Goal: Task Accomplishment & Management: Manage account settings

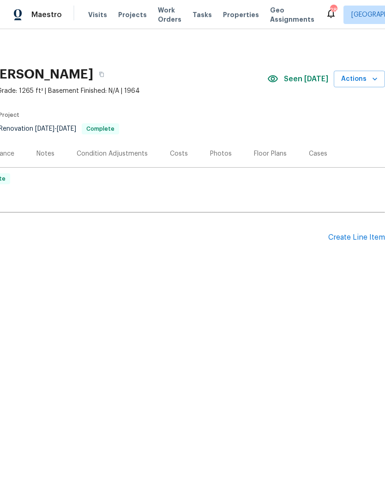
scroll to position [0, 137]
click at [348, 237] on div "Create Line Item" at bounding box center [357, 237] width 57 height 9
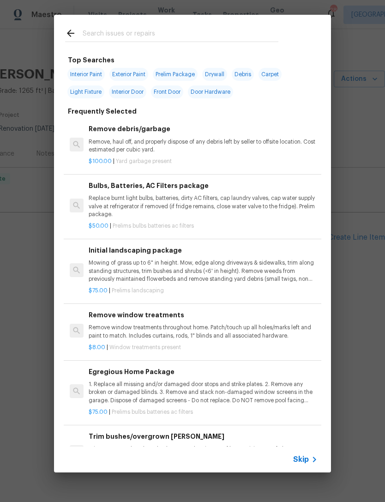
click at [129, 256] on div "Initial landscaping package Mowing of grass up to 6" in height. Mow, edge along…" at bounding box center [203, 264] width 229 height 38
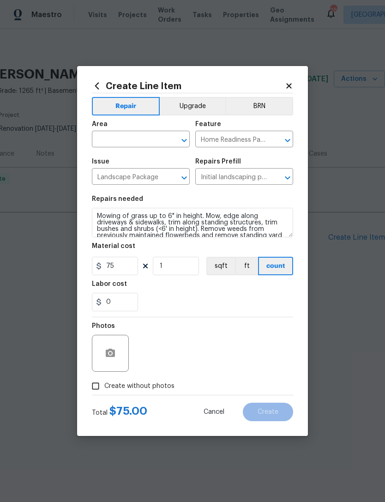
click at [125, 139] on input "text" at bounding box center [128, 140] width 72 height 14
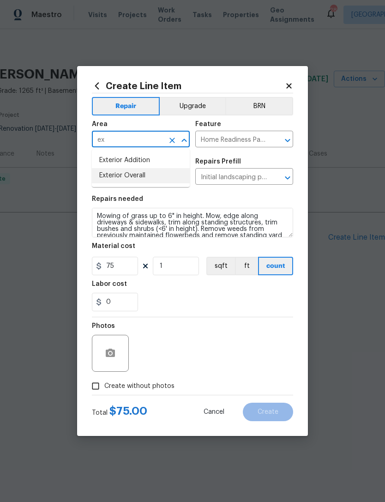
click at [155, 179] on li "Exterior Overall" at bounding box center [141, 175] width 98 height 15
type input "Exterior Overall"
click at [102, 387] on input "Create without photos" at bounding box center [96, 387] width 18 height 18
checkbox input "true"
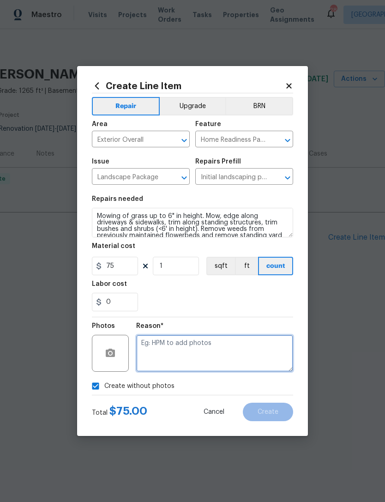
click at [169, 347] on textarea at bounding box center [214, 353] width 157 height 37
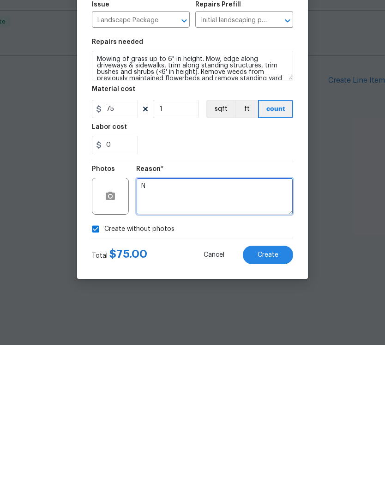
type textarea "N"
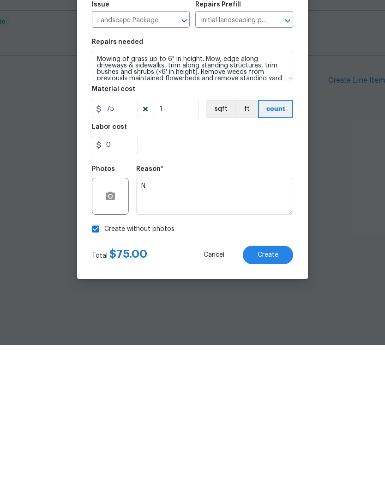
click at [271, 409] on span "Create" at bounding box center [268, 412] width 21 height 7
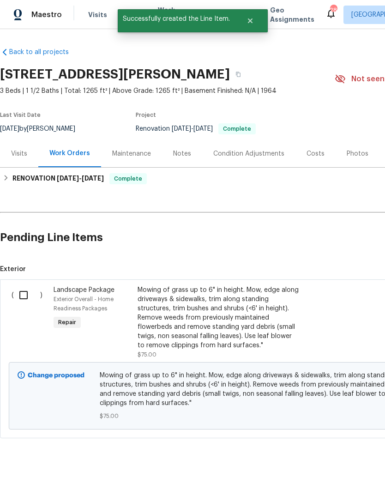
scroll to position [0, 0]
click at [23, 293] on input "checkbox" at bounding box center [27, 295] width 26 height 19
checkbox input "true"
click at [327, 475] on span "Create Work Order" at bounding box center [332, 480] width 61 height 12
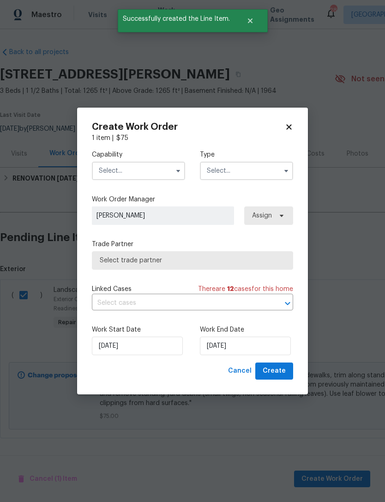
click at [126, 173] on input "text" at bounding box center [138, 171] width 93 height 18
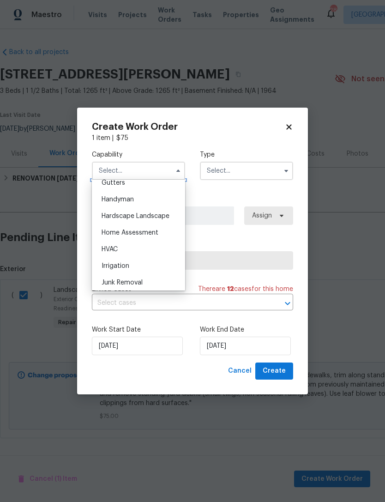
scroll to position [509, 0]
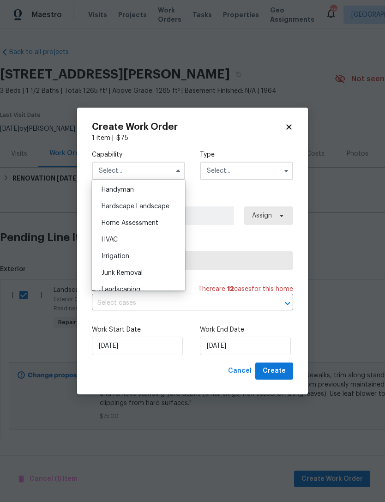
click at [155, 208] on span "Hardscape Landscape" at bounding box center [136, 206] width 68 height 6
type input "Hardscape Landscape"
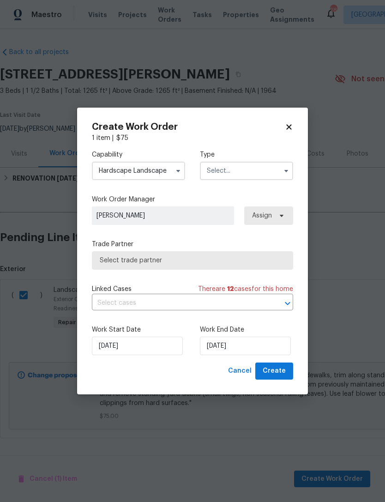
click at [231, 168] on input "text" at bounding box center [246, 171] width 93 height 18
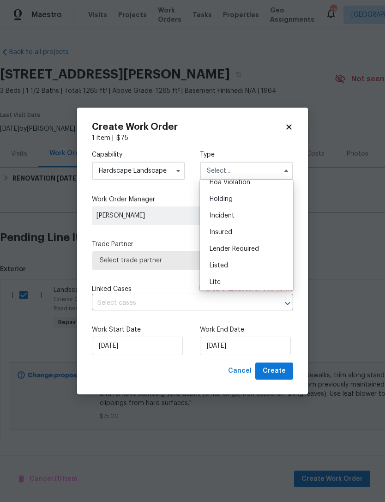
scroll to position [30, 0]
click at [223, 264] on div "Listed" at bounding box center [246, 260] width 89 height 17
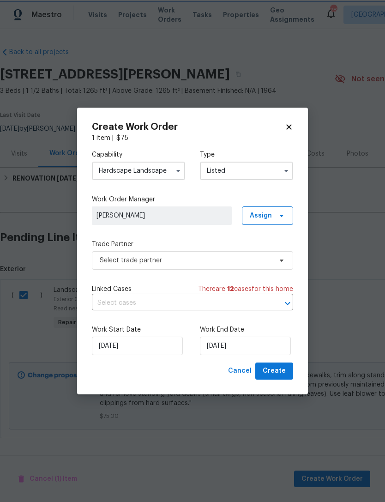
type input "Listed"
click at [151, 212] on span "Unclaimed" at bounding box center [162, 215] width 131 height 9
click at [258, 215] on span "Assign" at bounding box center [261, 215] width 22 height 9
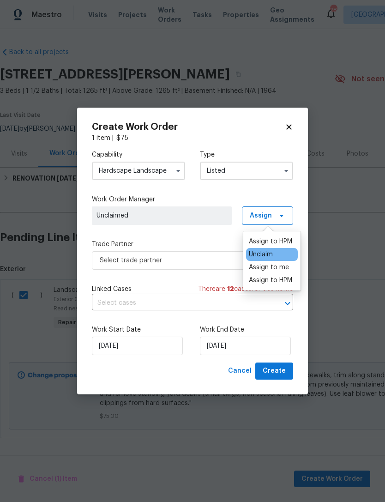
click at [280, 238] on div "Assign to HPM" at bounding box center [270, 241] width 43 height 9
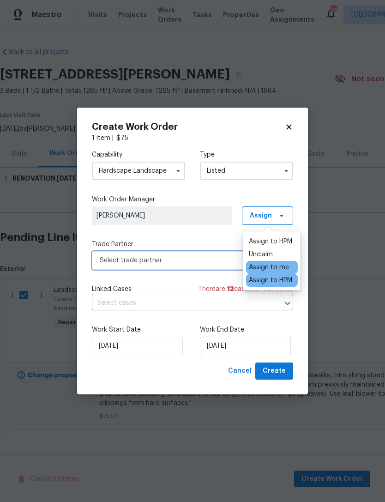
click at [129, 256] on span "Select trade partner" at bounding box center [186, 260] width 172 height 9
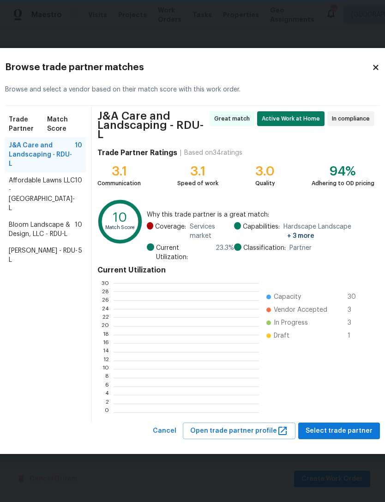
scroll to position [129, 145]
click at [136, 262] on div "Current Utilization 0 2 4 6 8 10 12 14 16 18 20 22 24 26 28 30 Capacity 30 Vend…" at bounding box center [236, 339] width 277 height 155
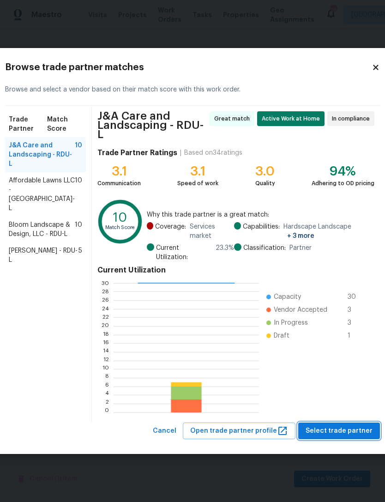
click at [350, 423] on button "Select trade partner" at bounding box center [340, 431] width 82 height 17
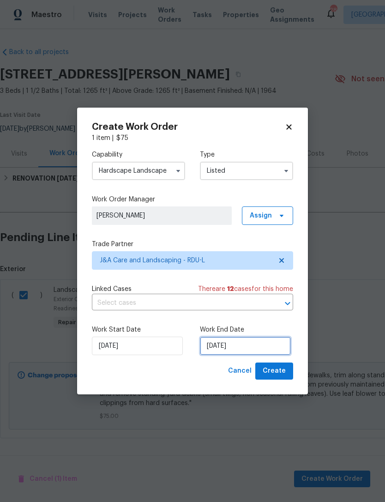
click at [238, 347] on input "[DATE]" at bounding box center [245, 346] width 91 height 18
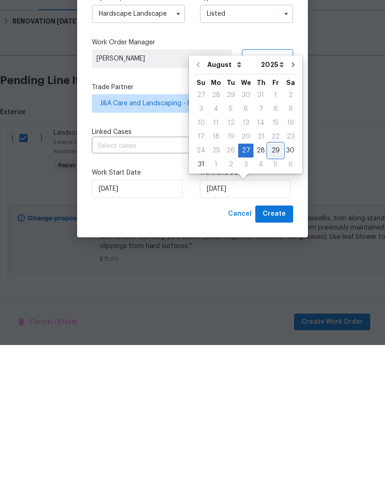
click at [271, 301] on div "29" at bounding box center [276, 307] width 15 height 13
type input "8/29/2025"
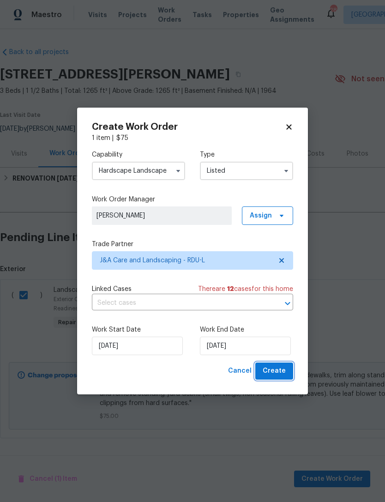
click at [277, 373] on span "Create" at bounding box center [274, 372] width 23 height 12
checkbox input "false"
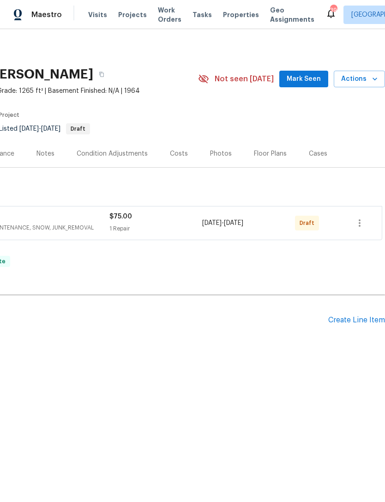
scroll to position [0, 137]
click at [359, 226] on icon "button" at bounding box center [359, 223] width 11 height 11
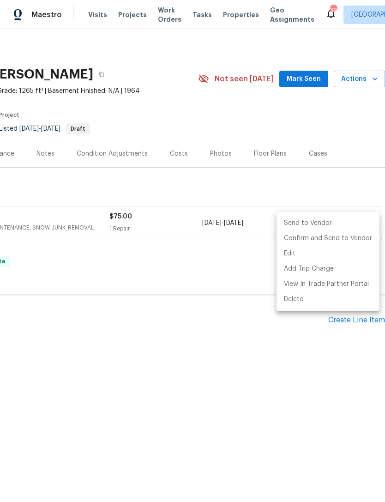
click at [311, 224] on li "Send to Vendor" at bounding box center [328, 223] width 103 height 15
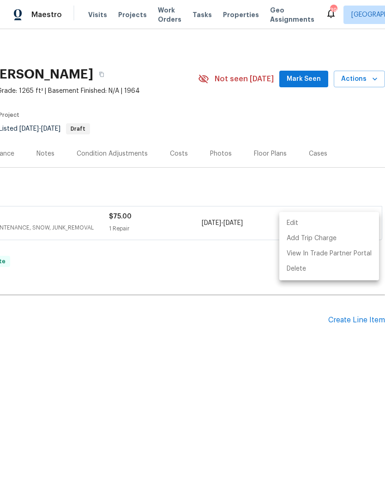
click at [165, 252] on div at bounding box center [192, 251] width 385 height 502
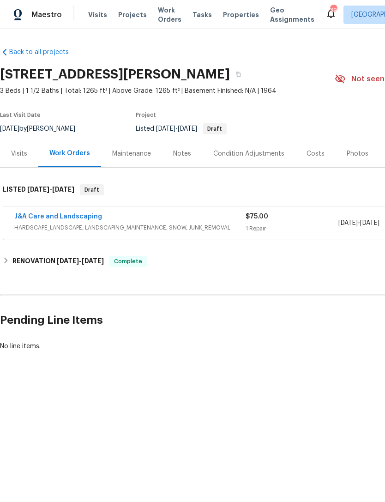
scroll to position [0, 0]
click at [63, 219] on link "J&A Care and Landscaping" at bounding box center [58, 217] width 88 height 6
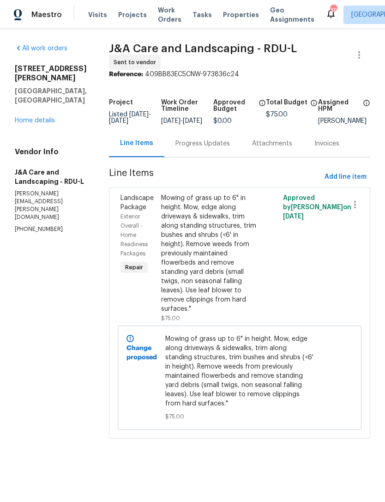
click at [216, 148] on div "Progress Updates" at bounding box center [203, 143] width 55 height 9
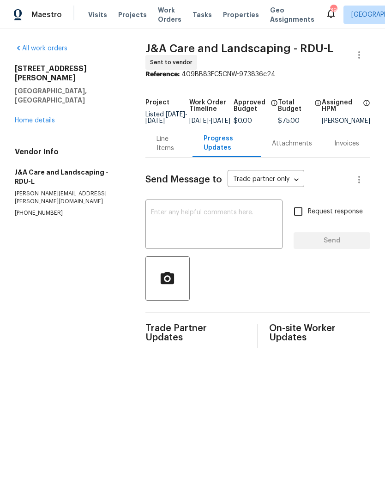
click at [199, 222] on textarea at bounding box center [214, 225] width 126 height 32
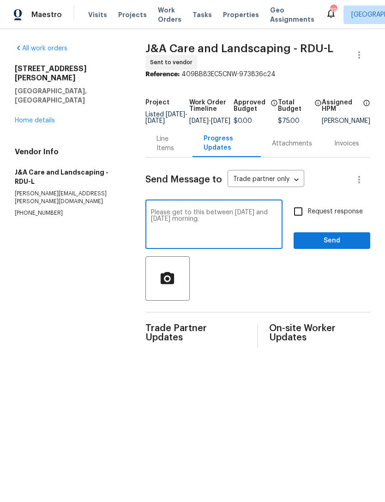
type textarea "Please get to this between Today and Friday morning."
click at [301, 214] on input "Request response" at bounding box center [298, 211] width 19 height 19
checkbox input "true"
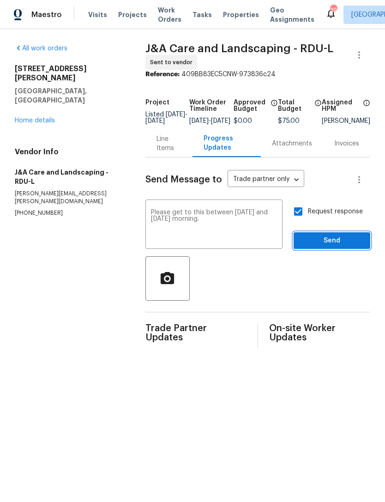
click at [342, 240] on button "Send" at bounding box center [332, 240] width 77 height 17
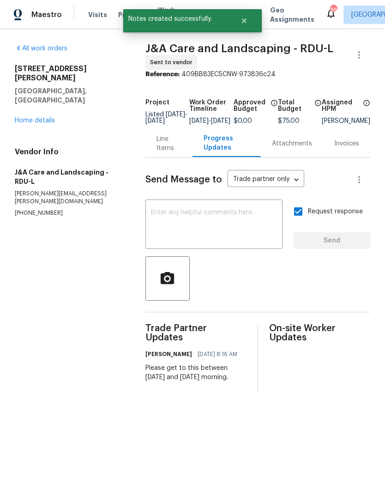
click at [26, 117] on link "Home details" at bounding box center [35, 120] width 40 height 6
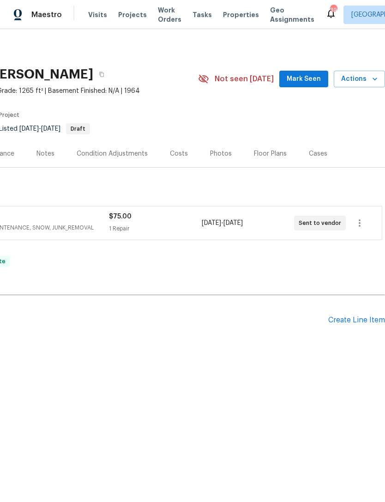
scroll to position [0, 137]
click at [307, 76] on span "Mark Seen" at bounding box center [304, 79] width 34 height 12
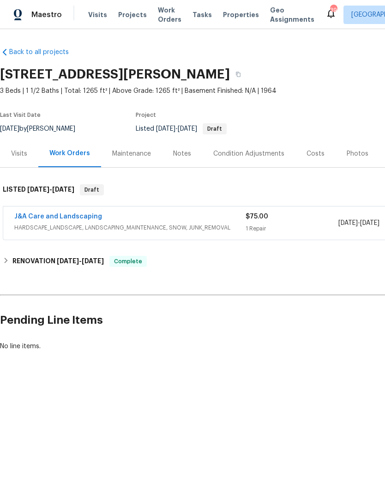
scroll to position [0, 0]
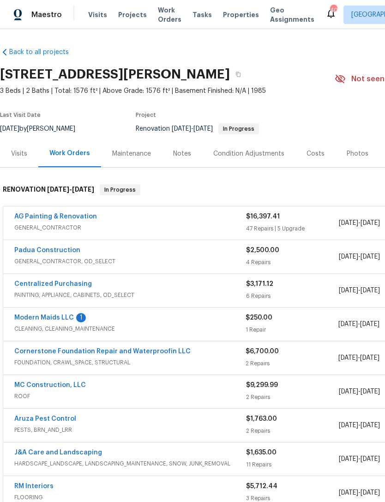
click at [58, 317] on link "Modern Maids LLC" at bounding box center [44, 318] width 60 height 6
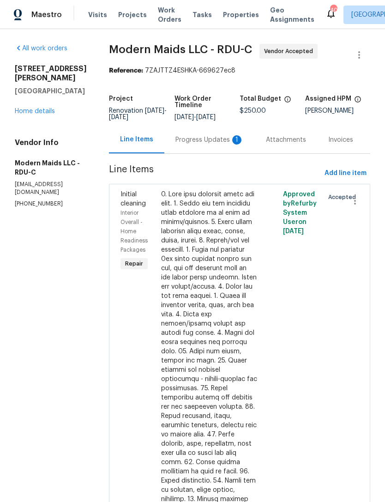
click at [219, 145] on div "Progress Updates 1" at bounding box center [210, 139] width 68 height 9
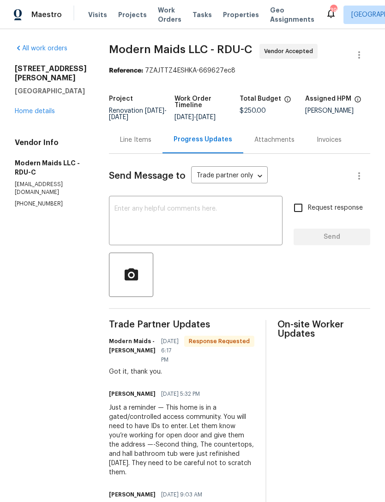
click at [26, 108] on link "Home details" at bounding box center [35, 111] width 40 height 6
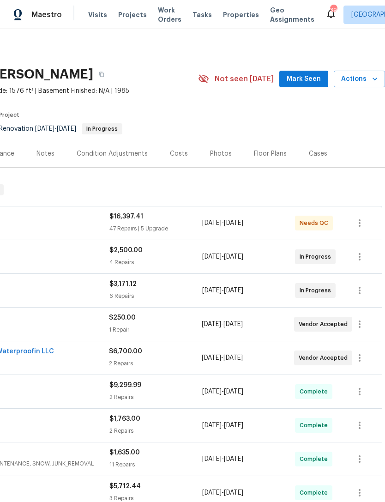
scroll to position [0, 137]
click at [298, 79] on span "Mark Seen" at bounding box center [304, 79] width 34 height 12
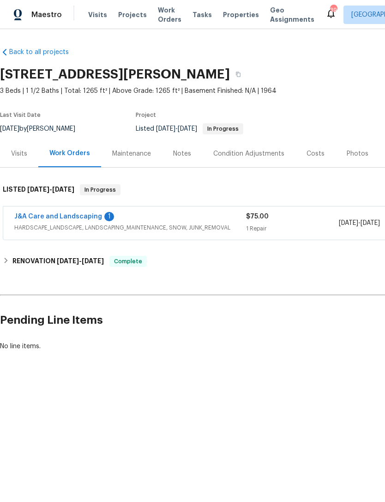
click at [77, 219] on link "J&A Care and Landscaping" at bounding box center [58, 217] width 88 height 6
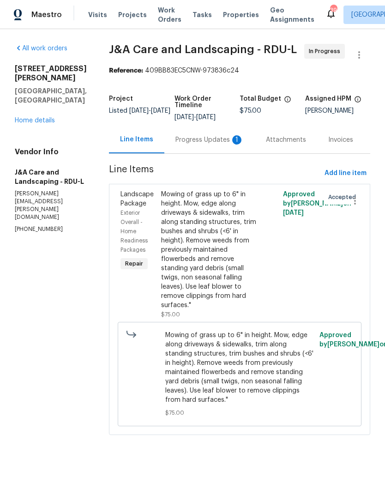
click at [211, 145] on div "Progress Updates 1" at bounding box center [210, 139] width 68 height 9
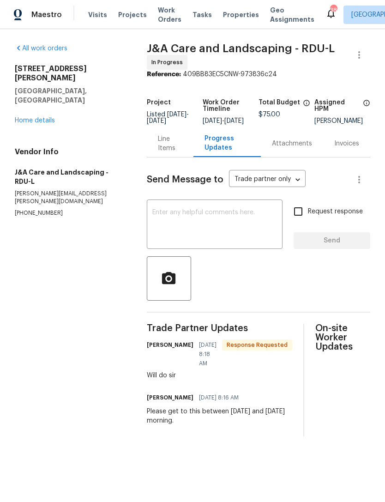
click at [41, 117] on link "Home details" at bounding box center [35, 120] width 40 height 6
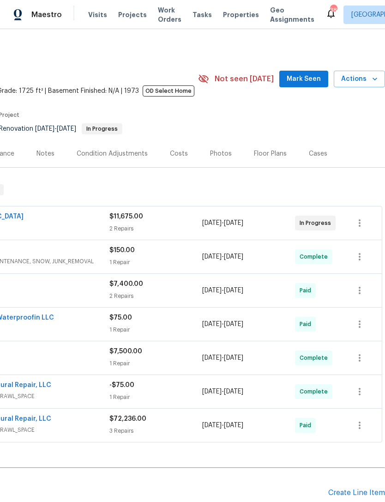
scroll to position [0, 137]
click at [306, 75] on span "Mark Seen" at bounding box center [304, 79] width 34 height 12
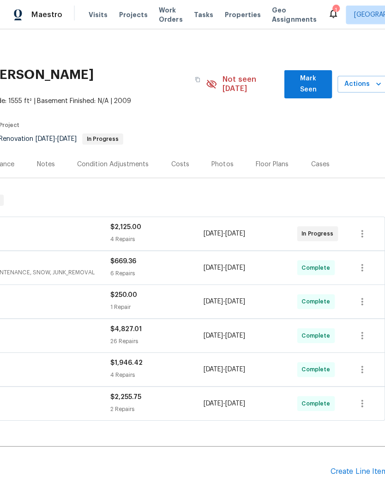
scroll to position [0, 137]
click at [300, 78] on span "Mark Seen" at bounding box center [306, 84] width 33 height 23
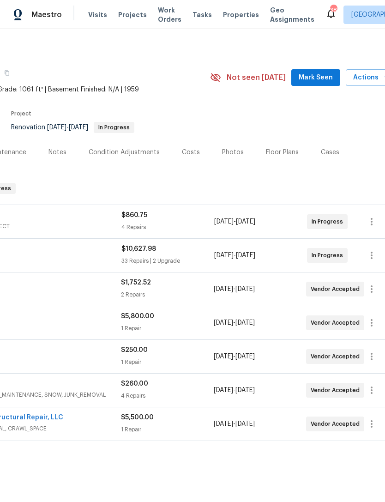
scroll to position [1, 128]
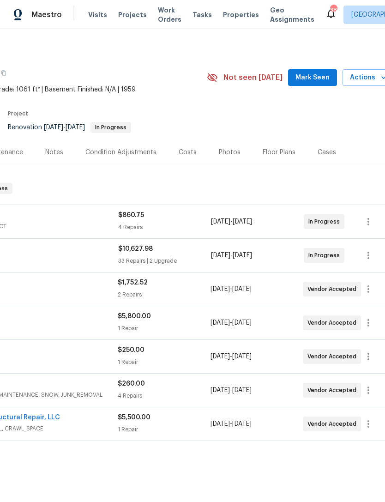
click at [316, 74] on span "Mark Seen" at bounding box center [313, 78] width 34 height 12
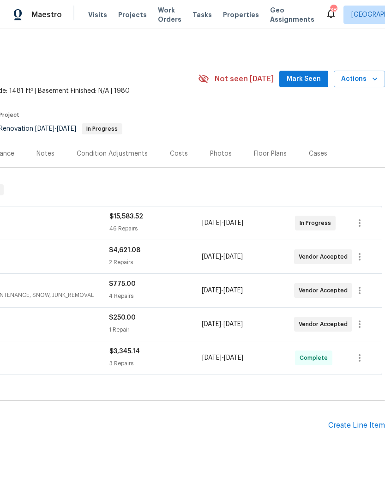
scroll to position [0, 137]
click at [300, 78] on span "Mark Seen" at bounding box center [304, 79] width 34 height 12
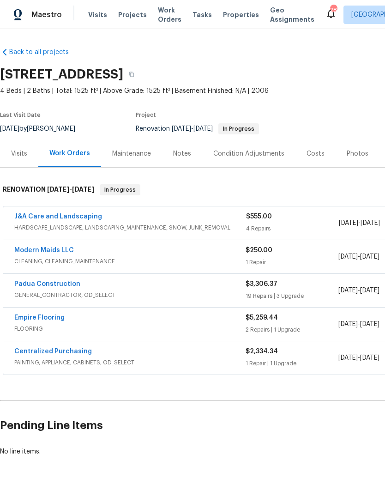
scroll to position [0, 137]
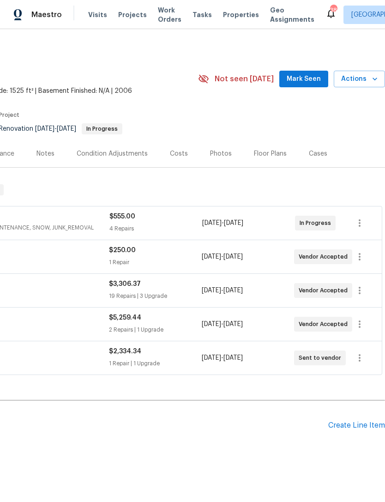
scroll to position [0, 137]
click at [297, 79] on span "Mark Seen" at bounding box center [304, 79] width 34 height 12
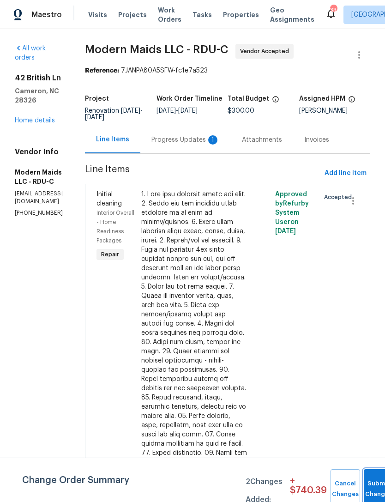
click at [366, 477] on button "Submit Changes" at bounding box center [379, 490] width 30 height 40
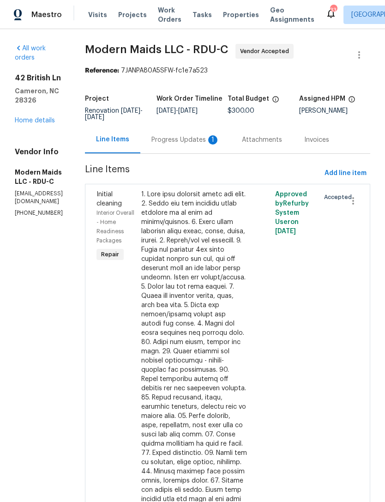
click at [205, 144] on div "Progress Updates 1" at bounding box center [186, 139] width 68 height 9
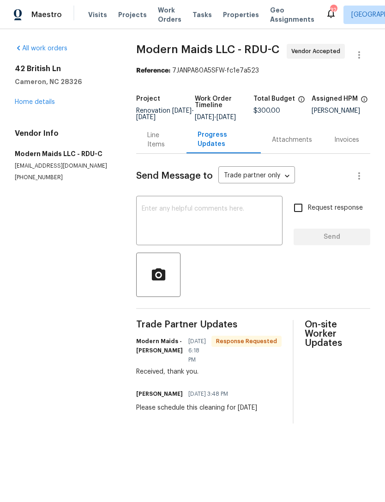
click at [37, 104] on link "Home details" at bounding box center [35, 102] width 40 height 6
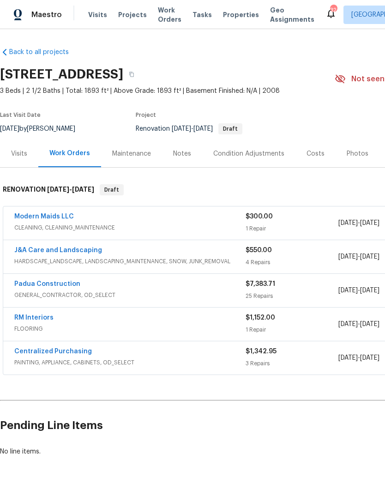
click at [311, 156] on div "Costs" at bounding box center [316, 153] width 18 height 9
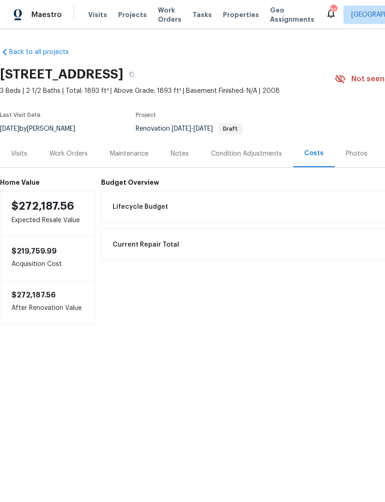
click at [62, 151] on div "Work Orders" at bounding box center [68, 153] width 38 height 9
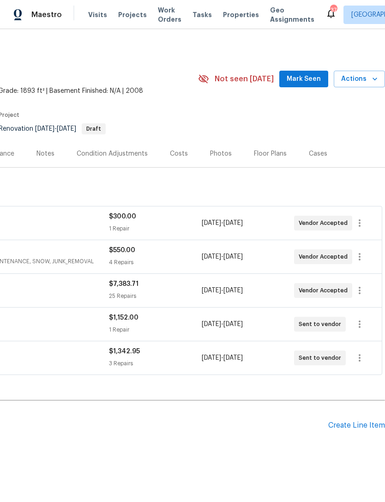
scroll to position [0, 137]
click at [303, 83] on span "Mark Seen" at bounding box center [304, 79] width 34 height 12
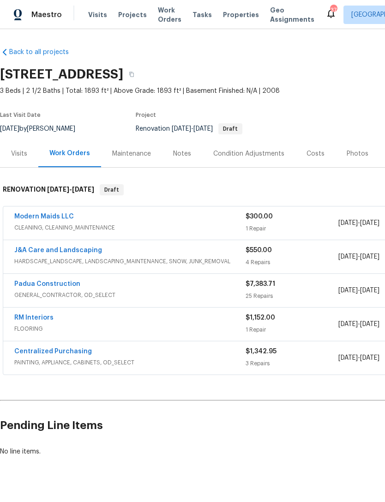
scroll to position [0, 0]
